Goal: Transaction & Acquisition: Purchase product/service

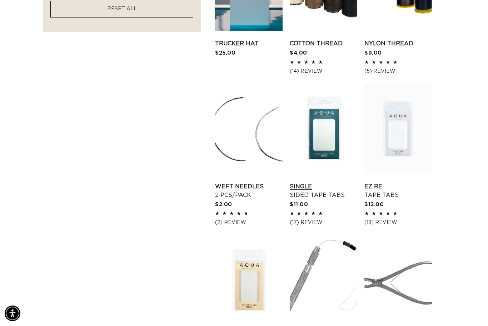
scroll to position [646, 0]
click at [326, 182] on link "Single Sided Tape Tabs" at bounding box center [323, 190] width 67 height 17
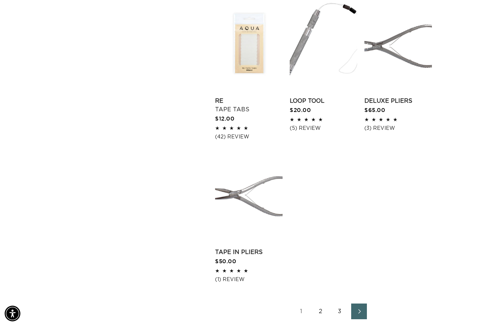
scroll to position [0, 437]
click at [318, 309] on link "2" at bounding box center [320, 312] width 16 height 16
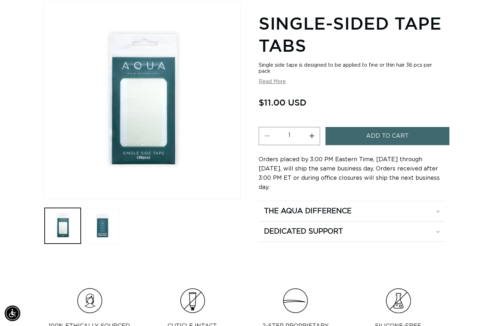
scroll to position [97, 0]
click at [383, 140] on span "Add to cart" at bounding box center [387, 136] width 42 height 18
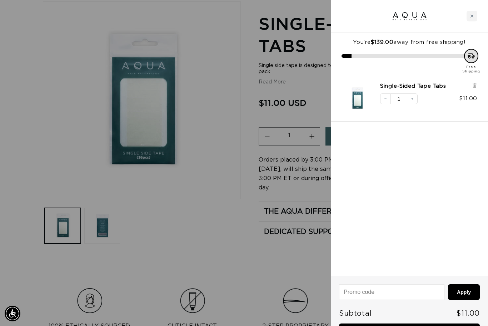
scroll to position [0, 0]
click at [318, 247] on div at bounding box center [244, 163] width 488 height 326
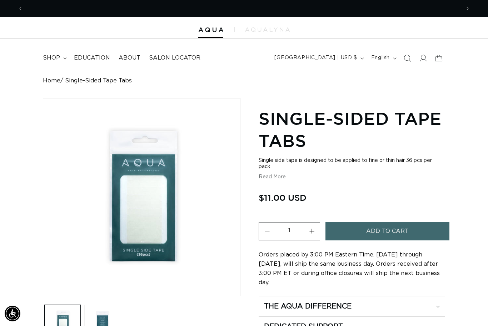
scroll to position [0, 437]
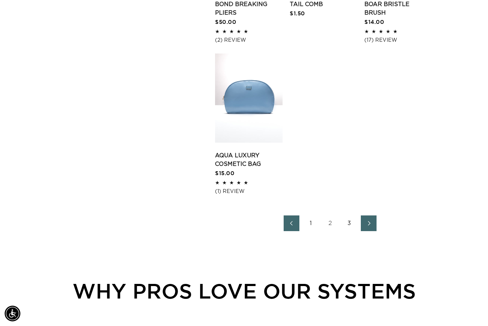
click at [351, 219] on link "3" at bounding box center [349, 224] width 16 height 16
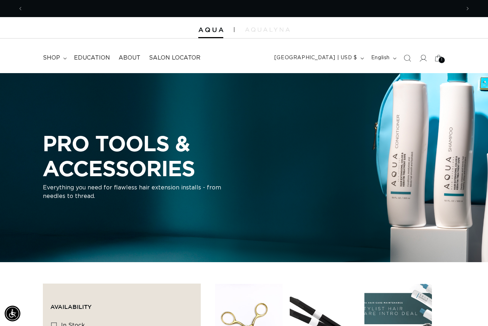
scroll to position [0, 437]
click at [59, 56] on span "shop" at bounding box center [51, 57] width 17 height 7
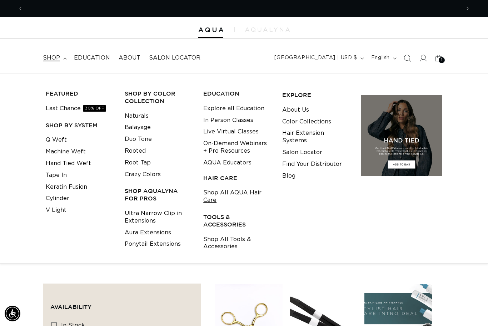
scroll to position [0, 0]
click at [213, 193] on link "Shop All AQUA Hair Care" at bounding box center [237, 196] width 68 height 19
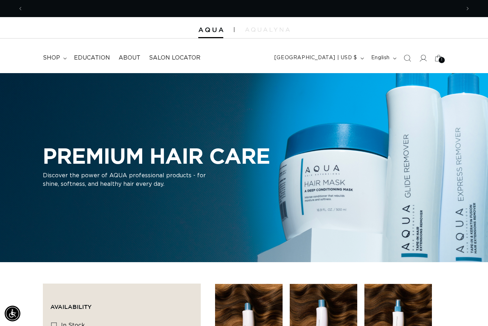
scroll to position [0, 437]
click at [248, 31] on img at bounding box center [267, 29] width 45 height 4
click at [60, 60] on summary "shop" at bounding box center [54, 58] width 31 height 16
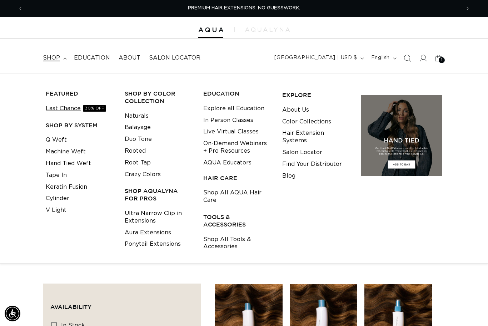
click at [79, 107] on link "Last Chance 30% OFF" at bounding box center [76, 109] width 60 height 12
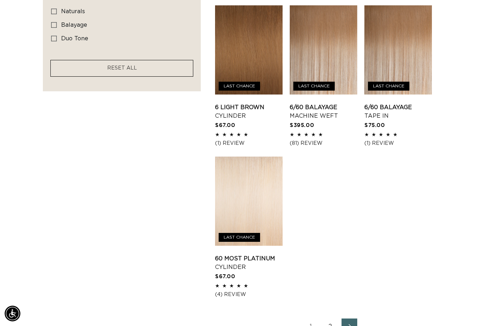
scroll to position [0, 874]
click at [350, 325] on icon "Next page" at bounding box center [349, 327] width 2 height 5
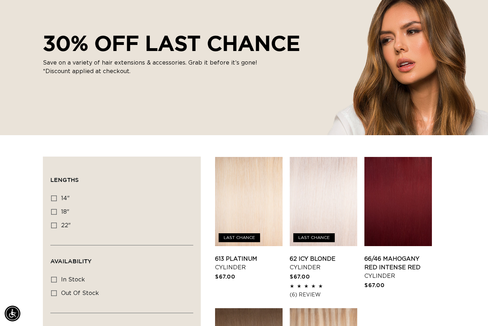
scroll to position [0, 874]
click at [300, 1] on div "30% OFF LAST CHANCE Save on a variety of hair extensions & accessories. Grab it…" at bounding box center [244, 55] width 488 height 161
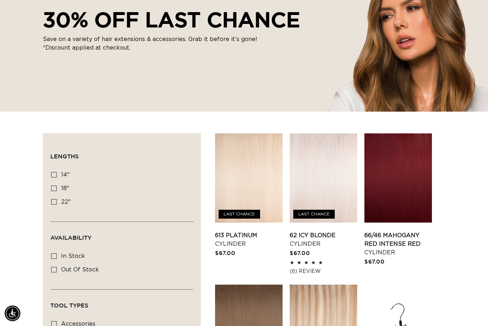
scroll to position [0, 0]
